Goal: Transaction & Acquisition: Subscribe to service/newsletter

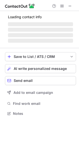
scroll to position [111, 79]
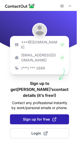
click at [51, 117] on span "Sign up for free" at bounding box center [40, 119] width 34 height 5
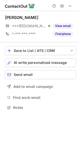
scroll to position [3, 3]
click at [72, 7] on span at bounding box center [70, 6] width 4 height 4
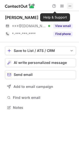
click at [70, 7] on span at bounding box center [70, 6] width 4 height 4
